Goal: Information Seeking & Learning: Learn about a topic

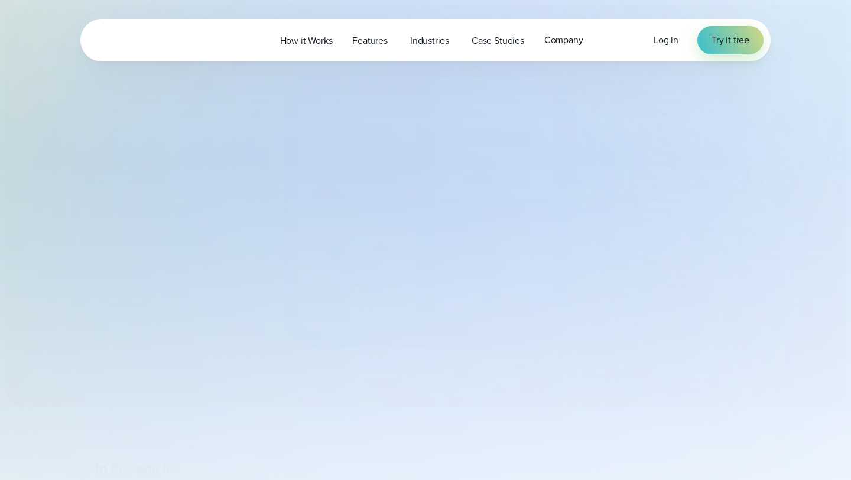
select select "***"
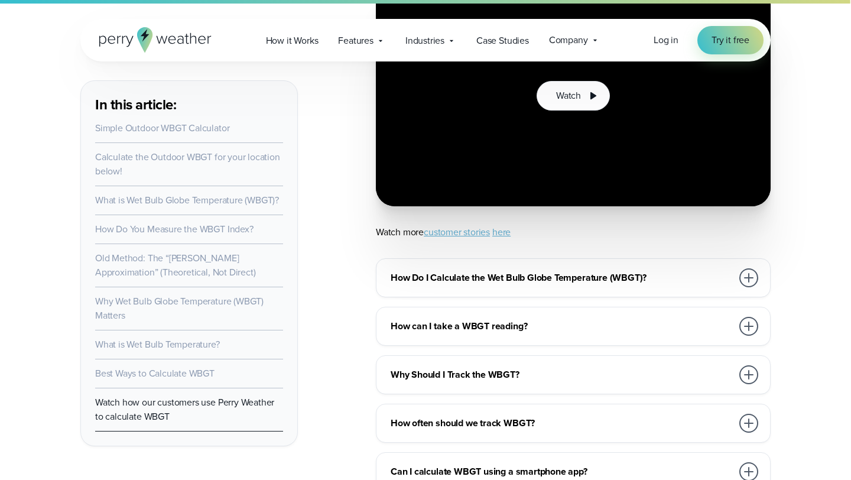
scroll to position [6570, 0]
click at [505, 319] on h3 "How can I take a WBGT reading?" at bounding box center [562, 326] width 342 height 14
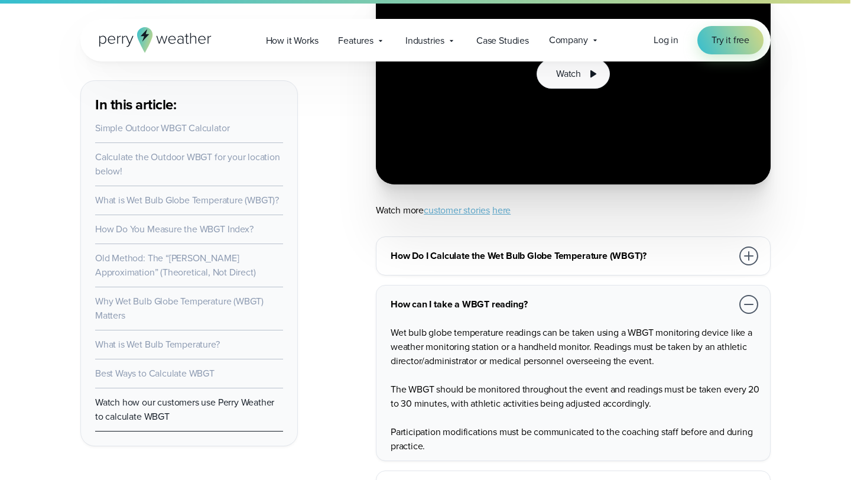
scroll to position [6596, 0]
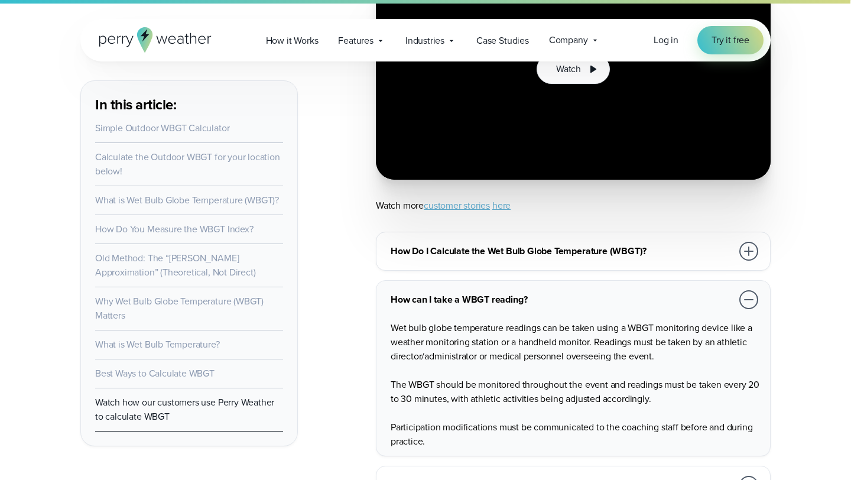
click at [496, 478] on h3 "Why Should I Track the WBGT?" at bounding box center [562, 485] width 342 height 14
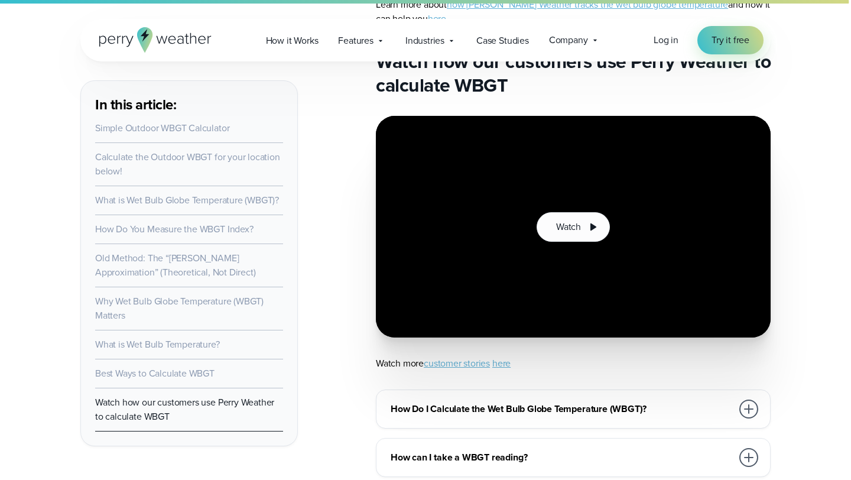
scroll to position [6449, 0]
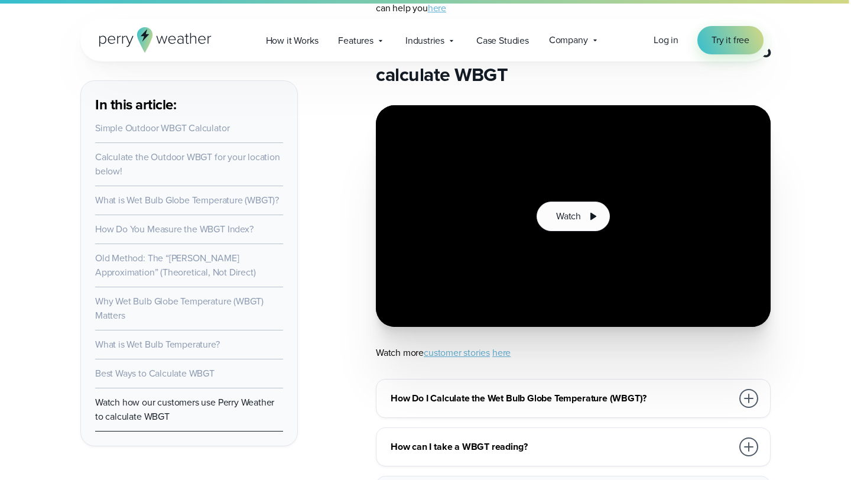
click at [552, 391] on h3 "How Do I Calculate the Wet Bulb Globe Temperature (WBGT)?" at bounding box center [562, 398] width 342 height 14
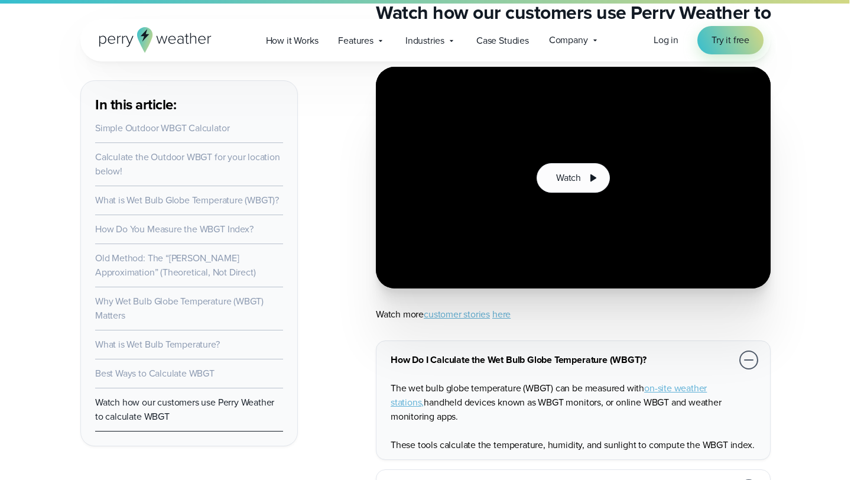
scroll to position [6501, 0]
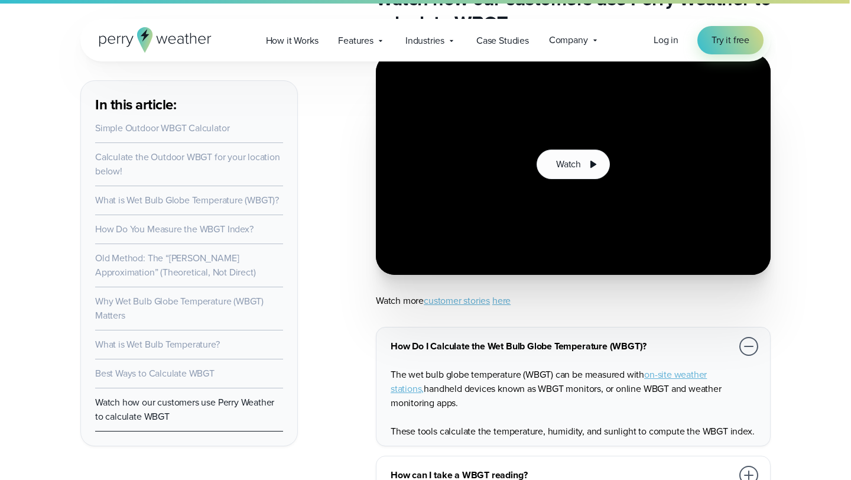
click at [689, 368] on link "on-site weather stations," at bounding box center [549, 382] width 316 height 28
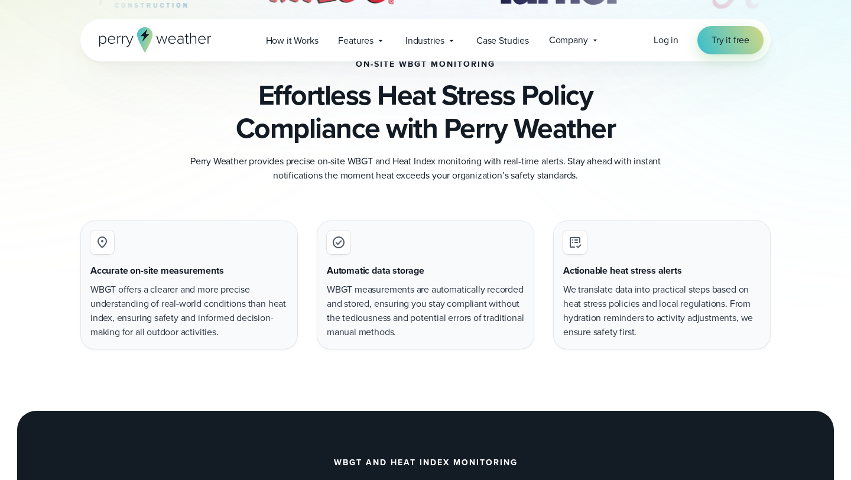
scroll to position [696, 0]
